Goal: Task Accomplishment & Management: Manage account settings

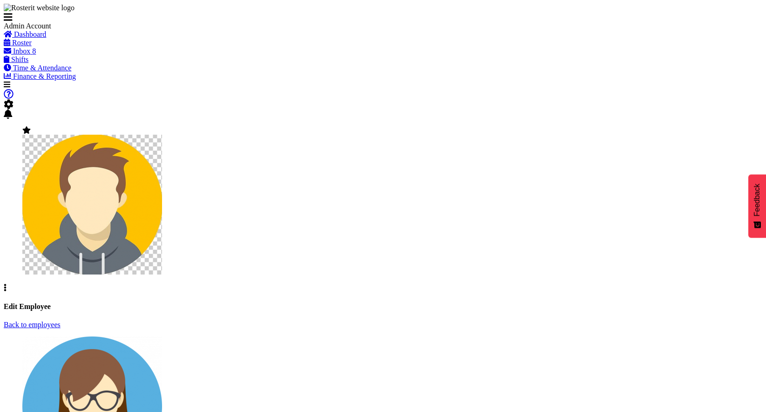
select select "1"
select select "550"
select select "TimelineWeek"
click at [14, 100] on span at bounding box center [9, 104] width 10 height 8
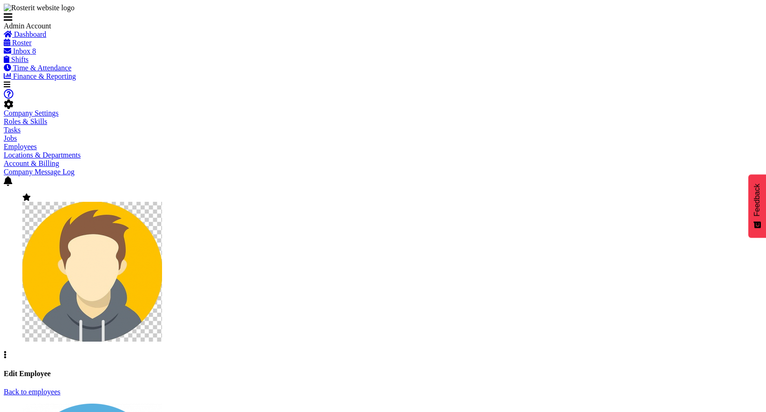
click at [37, 143] on link "Employees" at bounding box center [20, 147] width 33 height 8
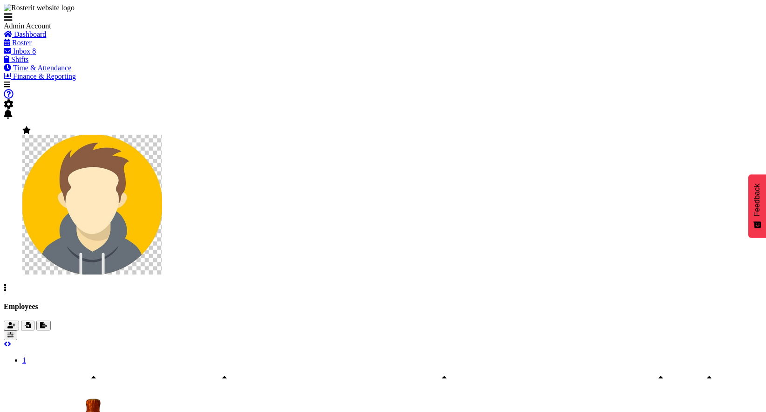
select select "TimelineWeek"
select select
select select "363"
select select "1246"
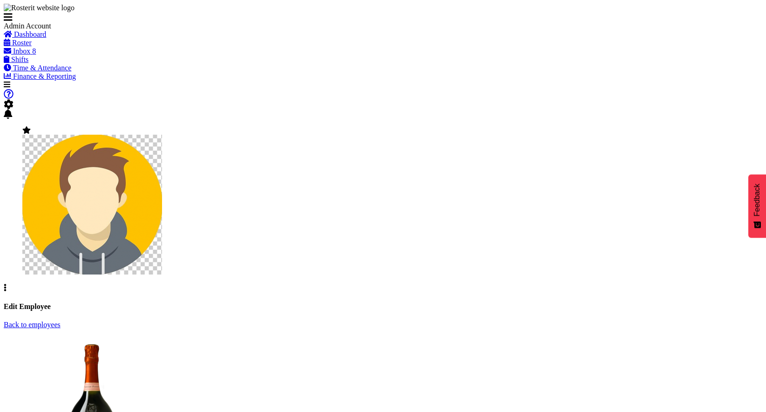
click at [61, 321] on link "Back to employees" at bounding box center [32, 325] width 57 height 8
click at [14, 332] on span "button" at bounding box center [10, 335] width 6 height 7
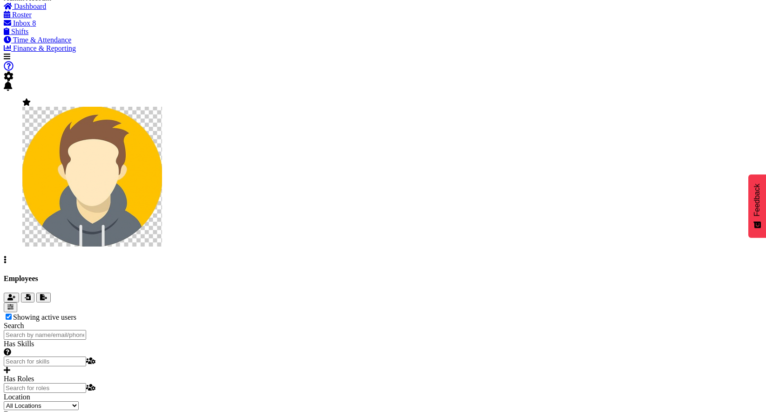
scroll to position [36, 0]
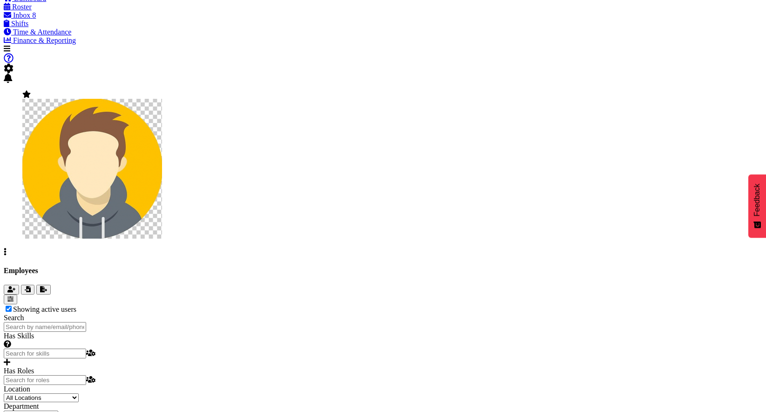
select select "admin"
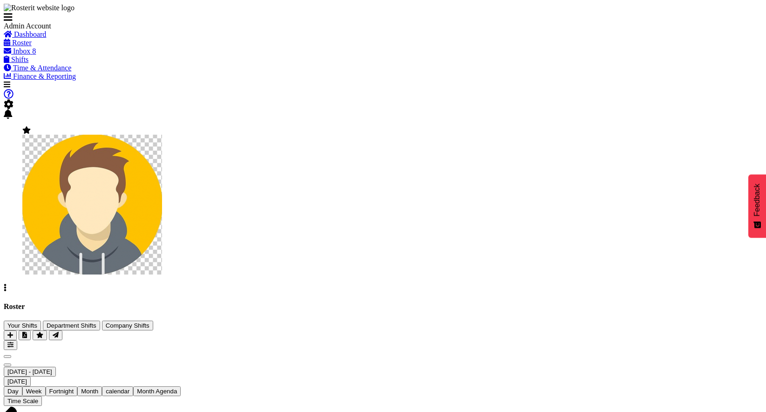
click at [52, 368] on span "[DATE] - [DATE]" at bounding box center [29, 371] width 45 height 7
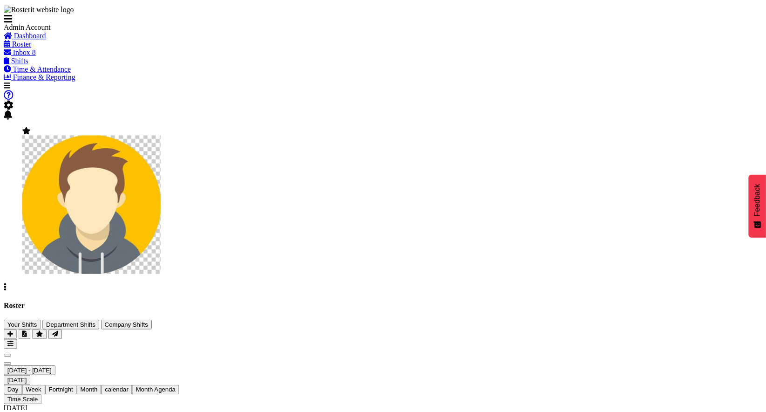
scroll to position [108, 0]
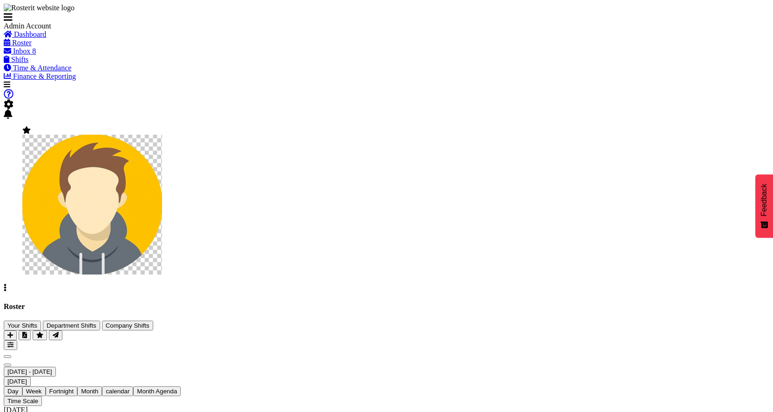
checkbox input "true"
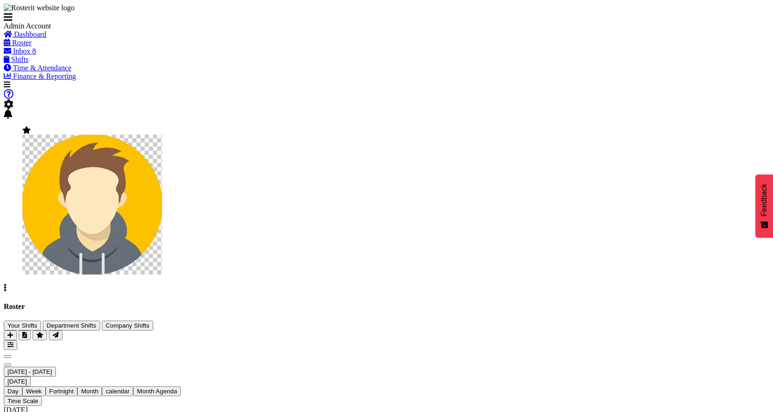
checkbox input "true"
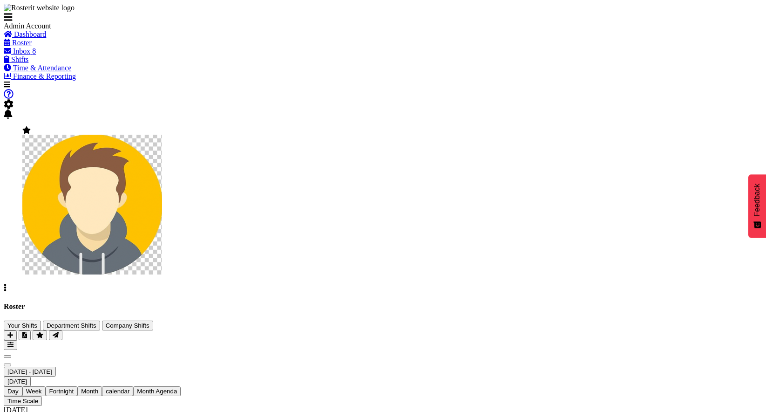
click at [162, 135] on img at bounding box center [92, 205] width 140 height 140
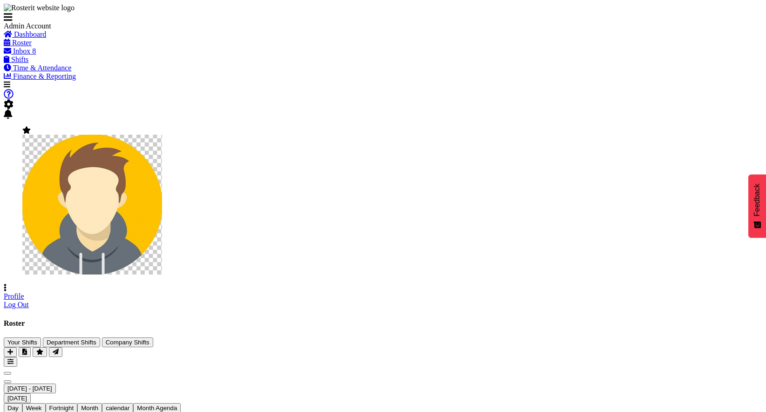
click at [24, 292] on link "Profile" at bounding box center [14, 296] width 21 height 8
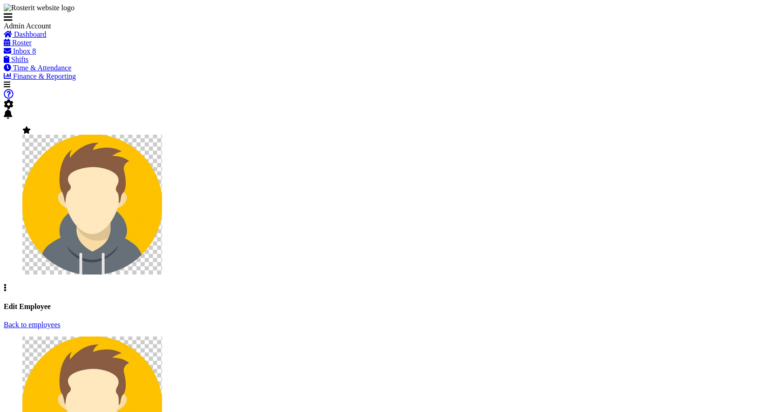
select select "TimelineWeek"
select select
select select "1"
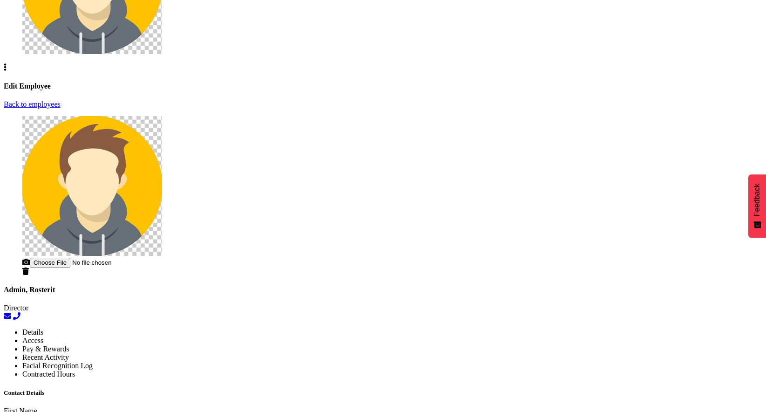
scroll to position [502, 0]
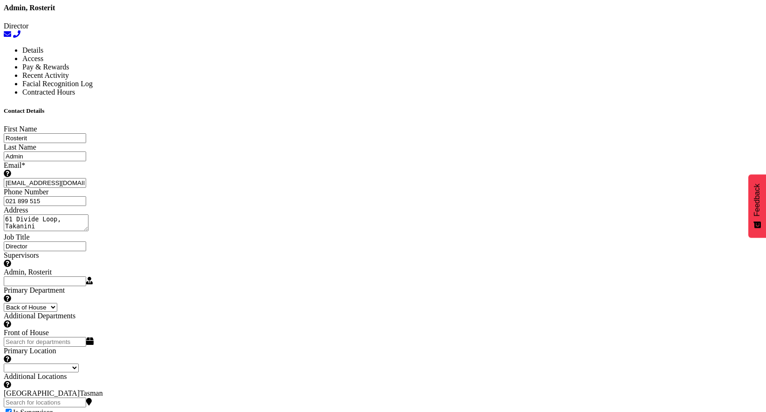
checkbox input "false"
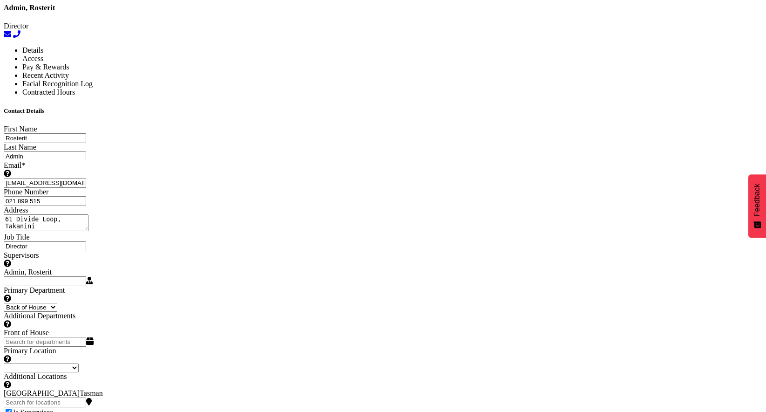
checkbox input "false"
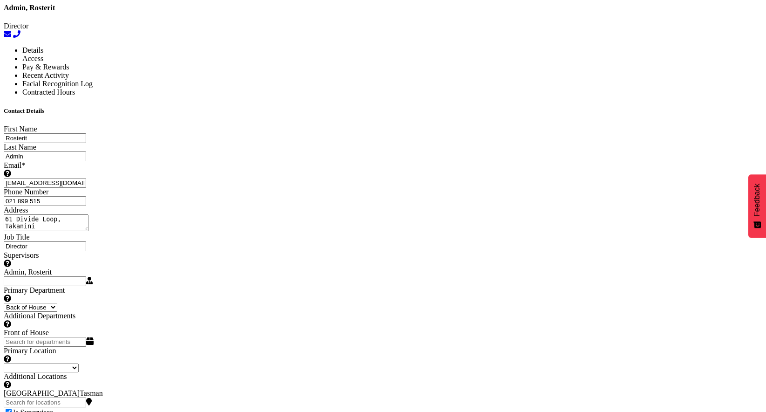
checkbox input "false"
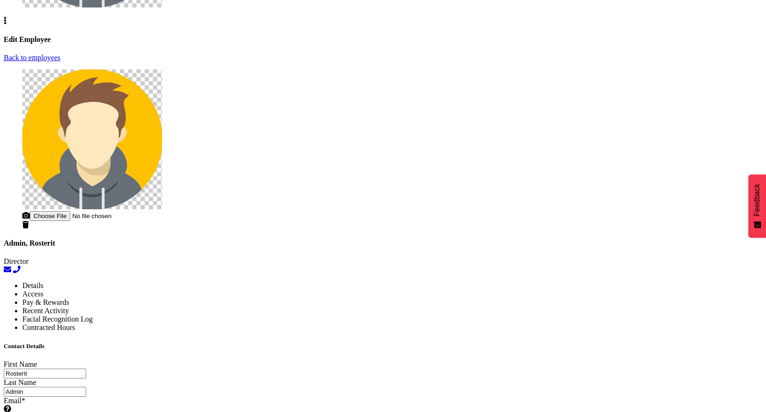
scroll to position [553, 0]
